Goal: Use online tool/utility: Utilize a website feature to perform a specific function

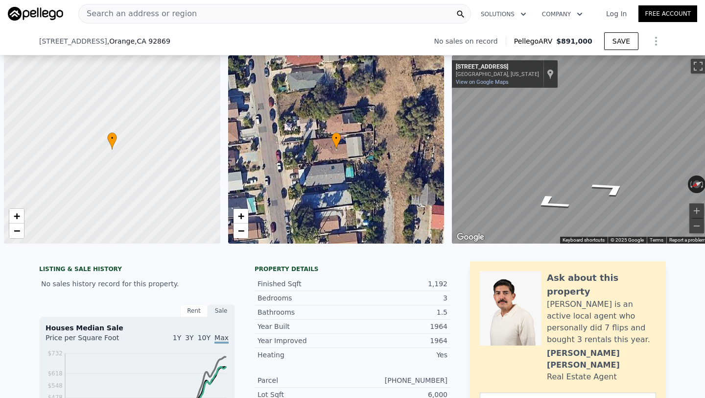
scroll to position [0, 4]
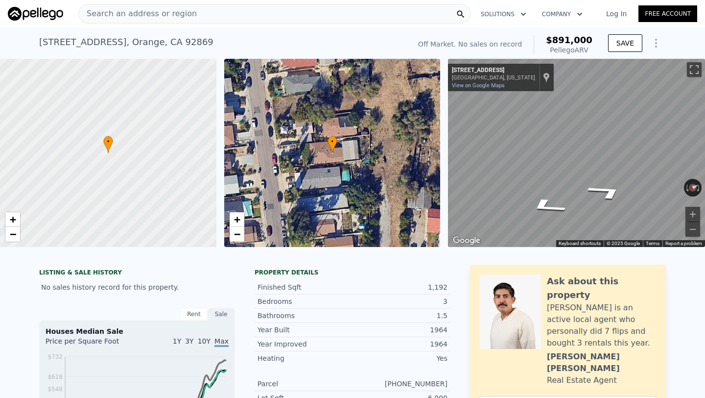
click at [148, 13] on span "Search an address or region" at bounding box center [138, 14] width 118 height 12
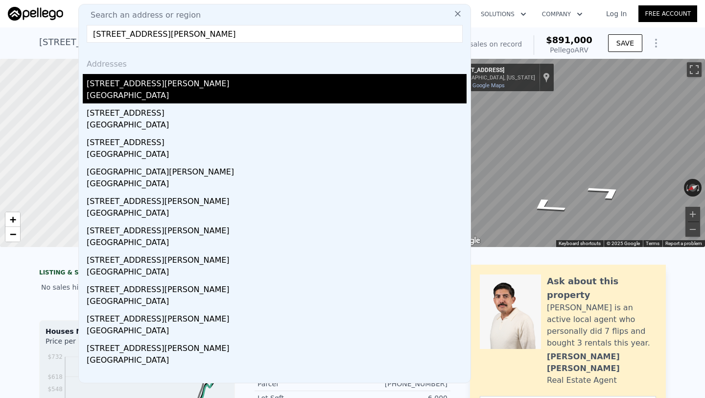
type input "[STREET_ADDRESS][PERSON_NAME]"
click at [196, 84] on div "[STREET_ADDRESS][PERSON_NAME]" at bounding box center [277, 82] width 380 height 16
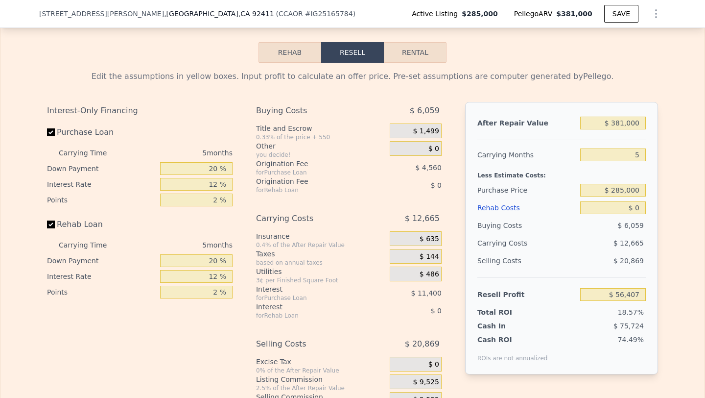
scroll to position [1402, 0]
click at [630, 117] on input "$ 381,000" at bounding box center [614, 122] width 66 height 13
type input "$ 25"
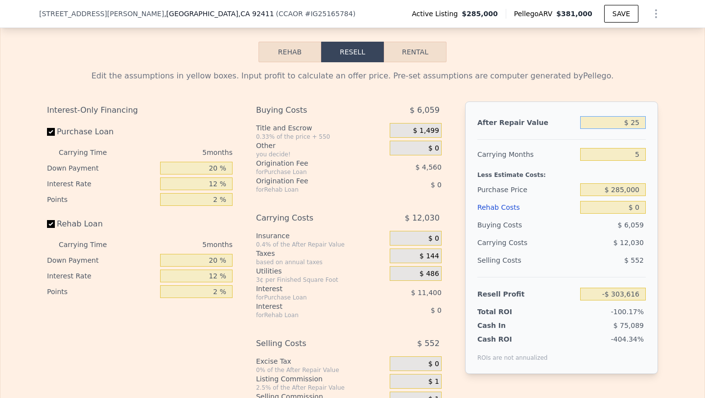
type input "-$ 303,616"
type input "$ 250"
type input "-$ 303,402"
type input "$ 2,500"
type input "-$ 301,277"
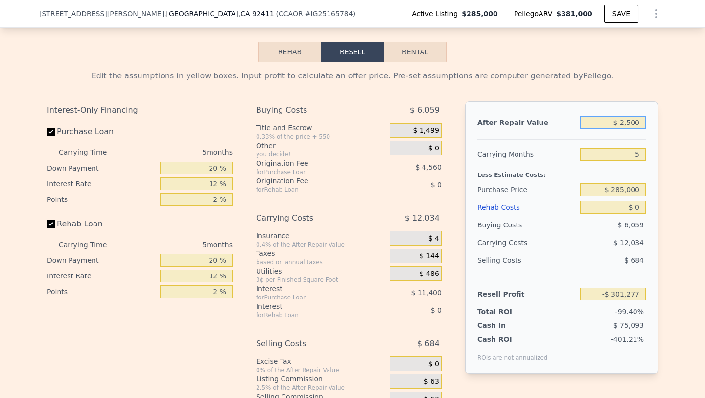
type input "$ 25,000"
type input "-$ 280,014"
type input "$ 250,000"
type input "-$ 67,389"
type input "$ 250,000"
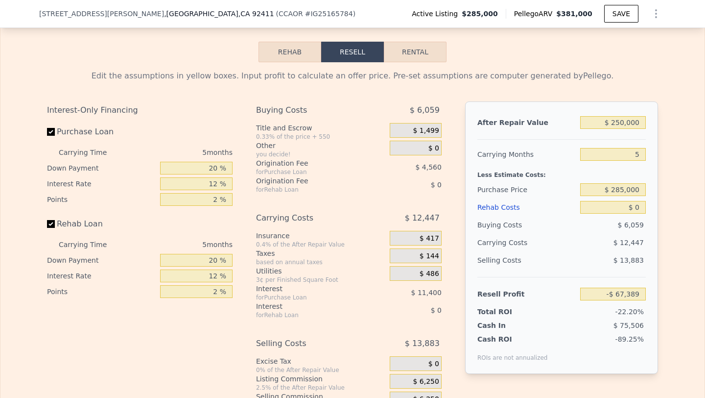
click at [633, 146] on div "5" at bounding box center [614, 154] width 66 height 18
click at [631, 155] on input "5" at bounding box center [614, 154] width 66 height 13
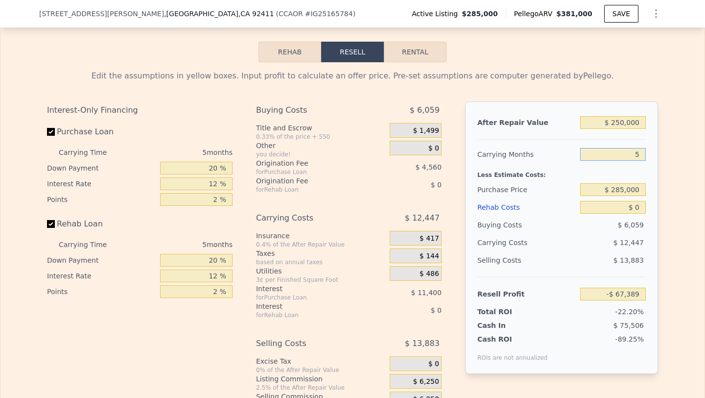
type input "6"
type input "-$ 69,878"
type input "6"
click at [633, 188] on input "$ 285,000" at bounding box center [614, 189] width 66 height 13
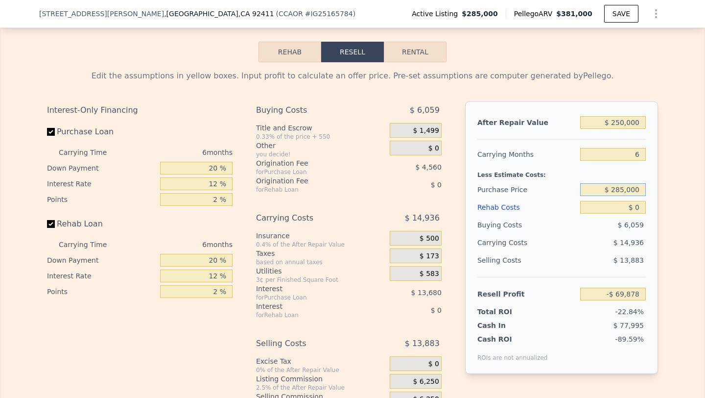
click at [633, 188] on input "$ 285,000" at bounding box center [614, 189] width 66 height 13
type input "$ 158,000"
click at [632, 207] on input "$ 0" at bounding box center [614, 207] width 66 height 13
type input "$ 65,673"
click at [632, 207] on input "$ 0" at bounding box center [614, 207] width 66 height 13
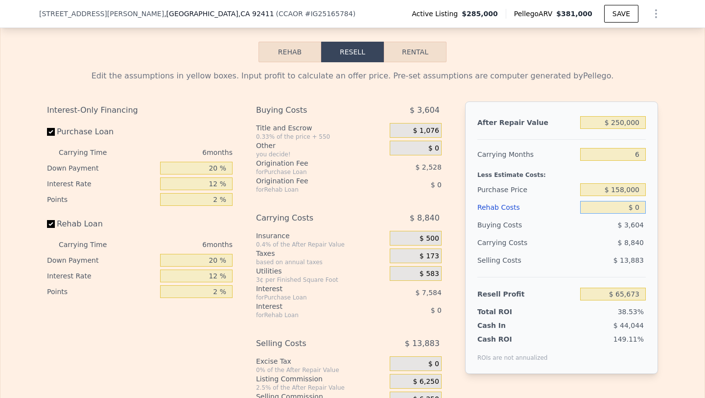
click at [632, 207] on input "$ 0" at bounding box center [614, 207] width 66 height 13
type input "$ 50,000"
type input "$ 12,473"
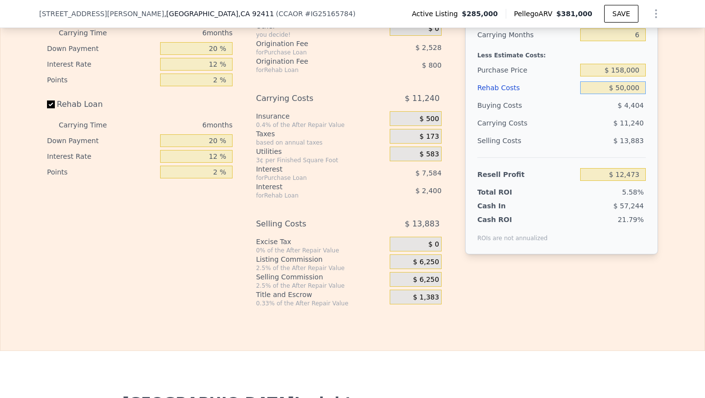
scroll to position [1545, 0]
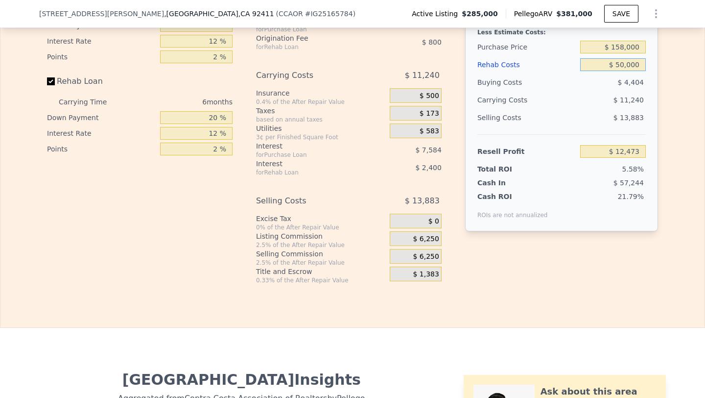
type input "$ 50,000"
click at [398, 252] on div "$ 6,250" at bounding box center [416, 256] width 52 height 15
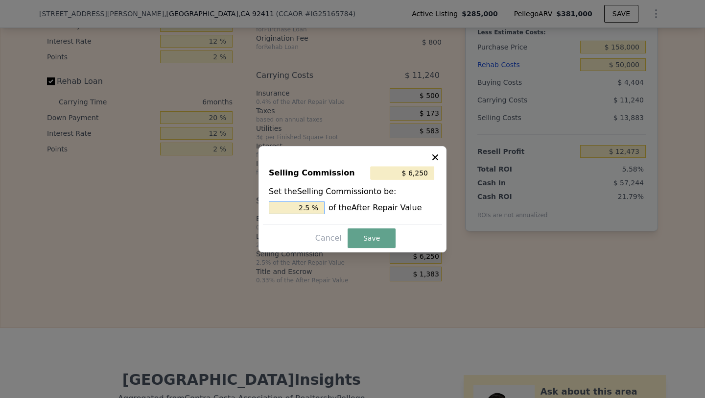
click at [303, 207] on input "2.5 %" at bounding box center [297, 207] width 56 height 13
type input "$ 22,500"
type input "9 %"
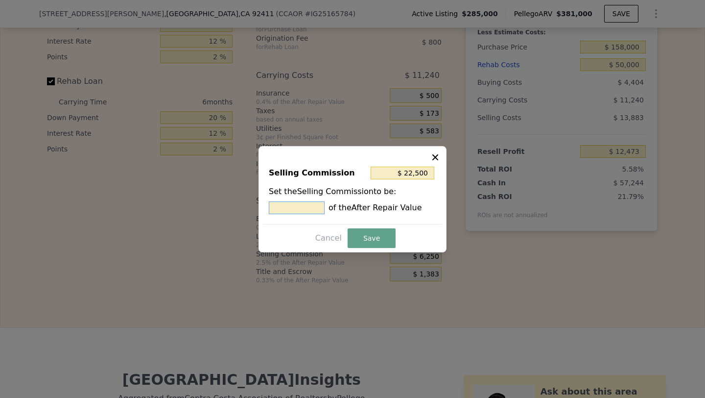
type input "$ 0"
type input "0 %"
click at [376, 238] on button "Save" at bounding box center [372, 238] width 48 height 20
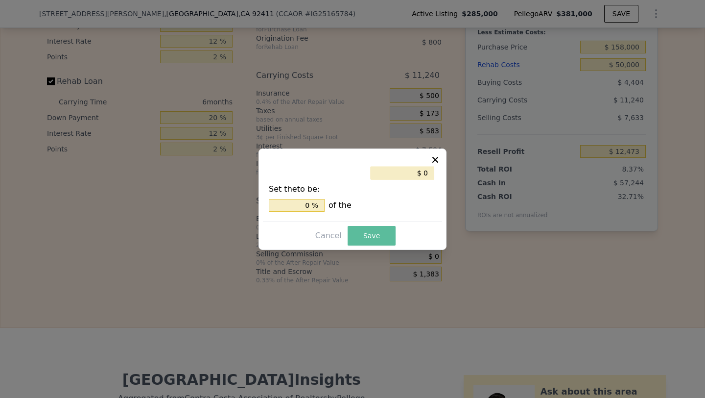
type input "$ 18,723"
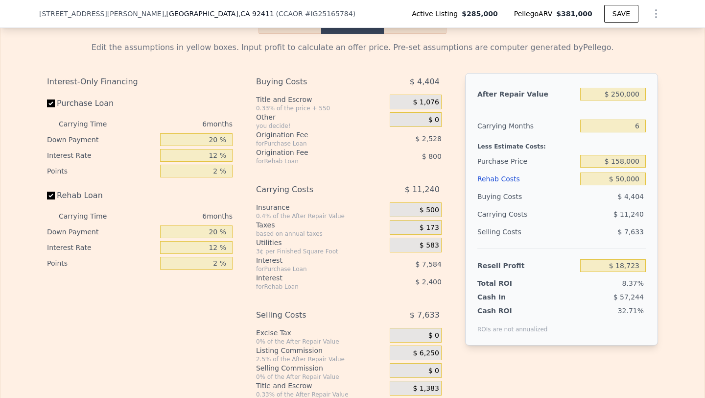
scroll to position [1418, 0]
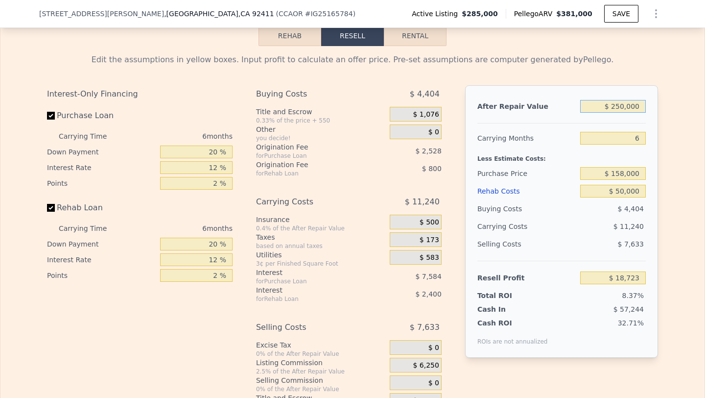
click at [624, 102] on input "$ 250,000" at bounding box center [614, 106] width 66 height 13
type input "$ 2,000"
type input "-$ 221,755"
type input "$ 27,000"
type input "-$ 197,513"
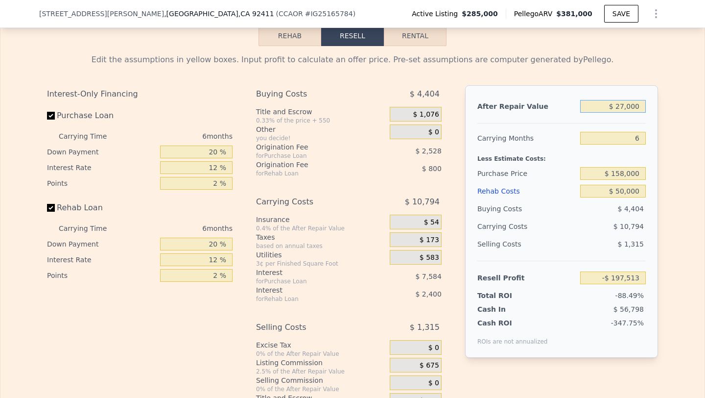
type input "$ 275,000"
type input "$ 42,965"
type input "$ 275,000"
click at [581, 232] on div "$ 11,290" at bounding box center [594, 227] width 103 height 18
